Goal: Find specific page/section: Find specific page/section

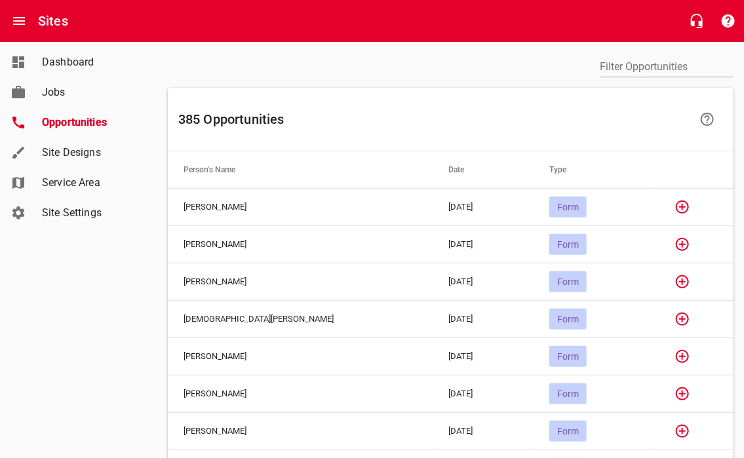
scroll to position [44, 0]
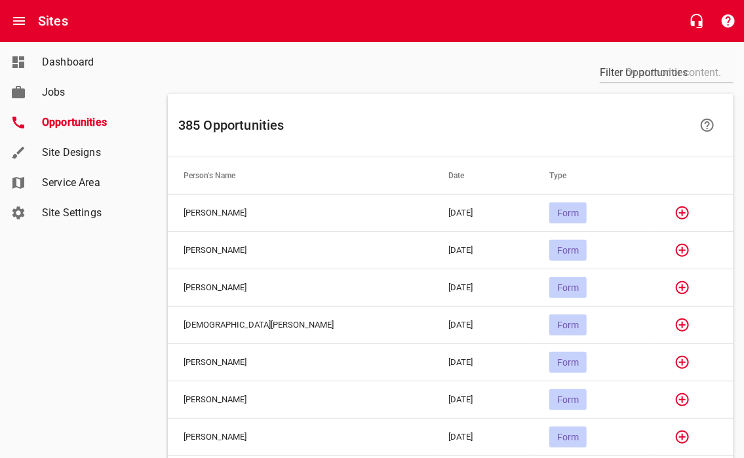
click at [618, 80] on input "text" at bounding box center [667, 72] width 134 height 21
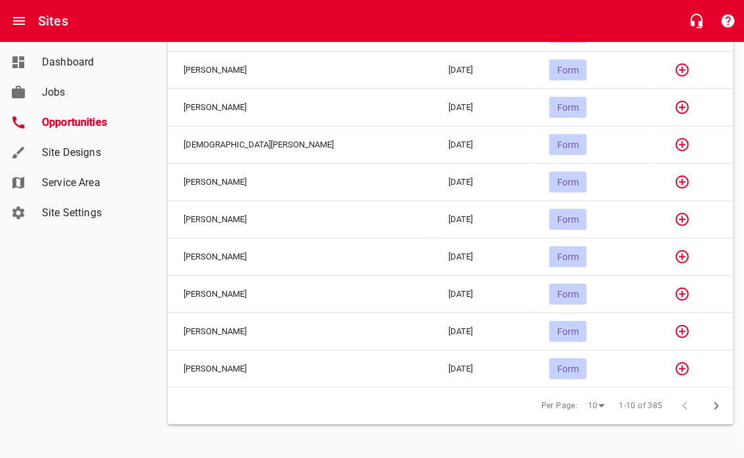
click at [712, 406] on icon "button" at bounding box center [717, 407] width 16 height 16
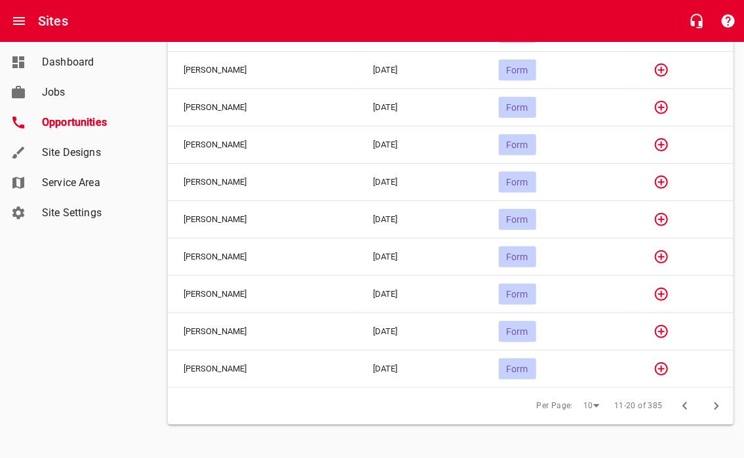
click at [712, 407] on icon "button" at bounding box center [717, 407] width 16 height 16
click at [676, 408] on button "button" at bounding box center [685, 406] width 31 height 31
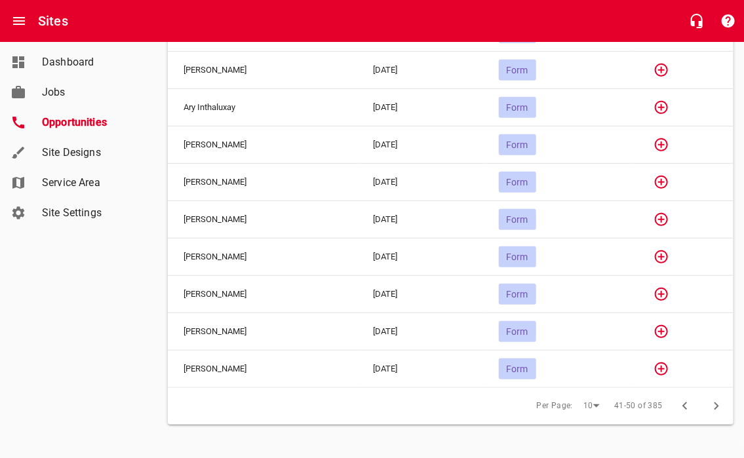
click at [668, 367] on icon "button" at bounding box center [661, 369] width 13 height 13
click at [641, 409] on li "Form Info:" at bounding box center [451, 424] width 534 height 30
click at [668, 216] on icon "button" at bounding box center [662, 220] width 16 height 16
